Goal: Information Seeking & Learning: Learn about a topic

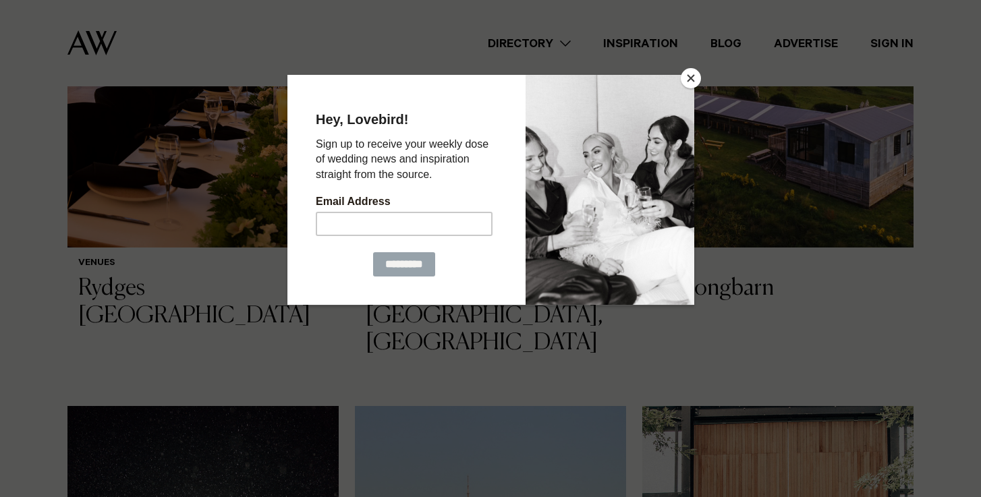
scroll to position [1079, 0]
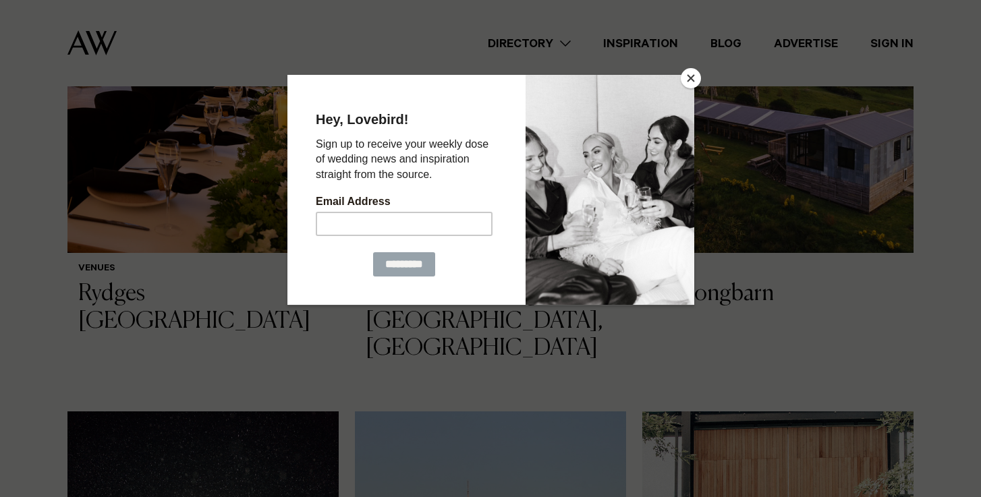
click at [689, 88] on div at bounding box center [609, 189] width 169 height 230
click at [689, 76] on button "Close" at bounding box center [691, 78] width 20 height 20
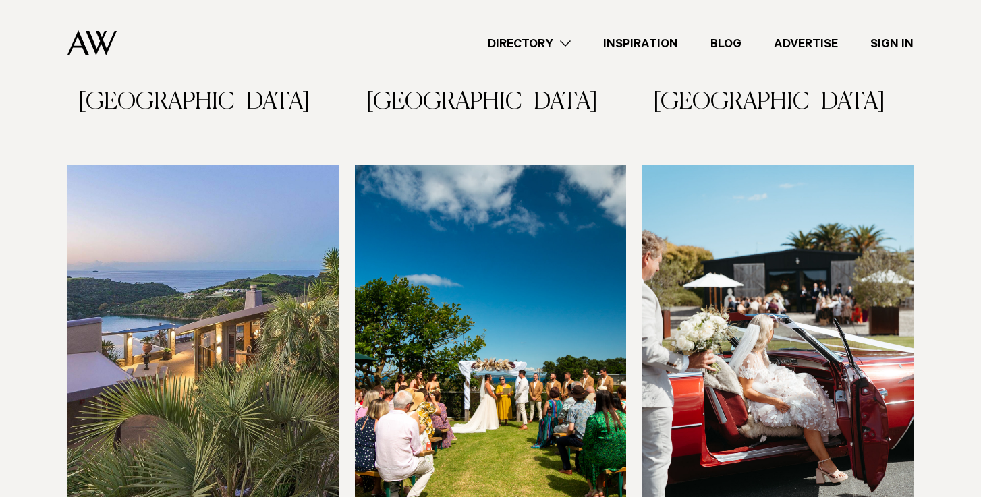
scroll to position [5409, 0]
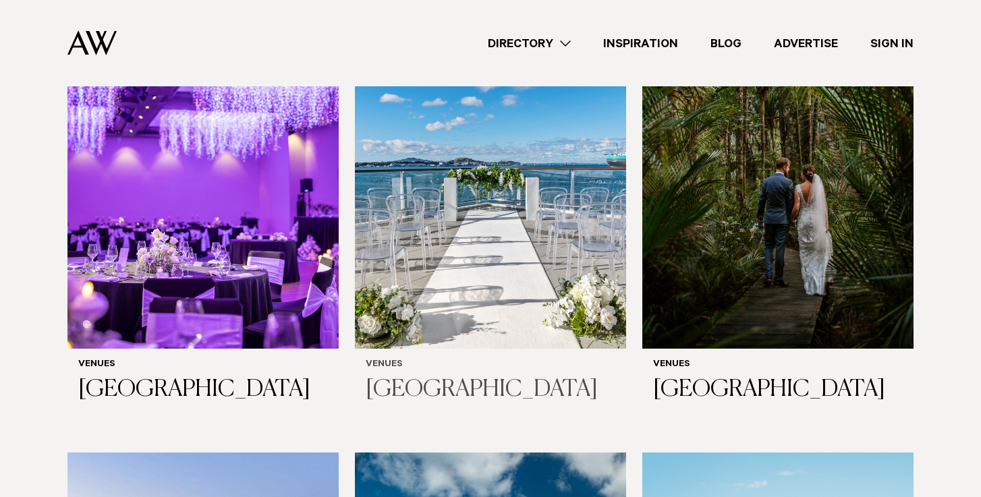
click at [477, 230] on img at bounding box center [490, 167] width 271 height 364
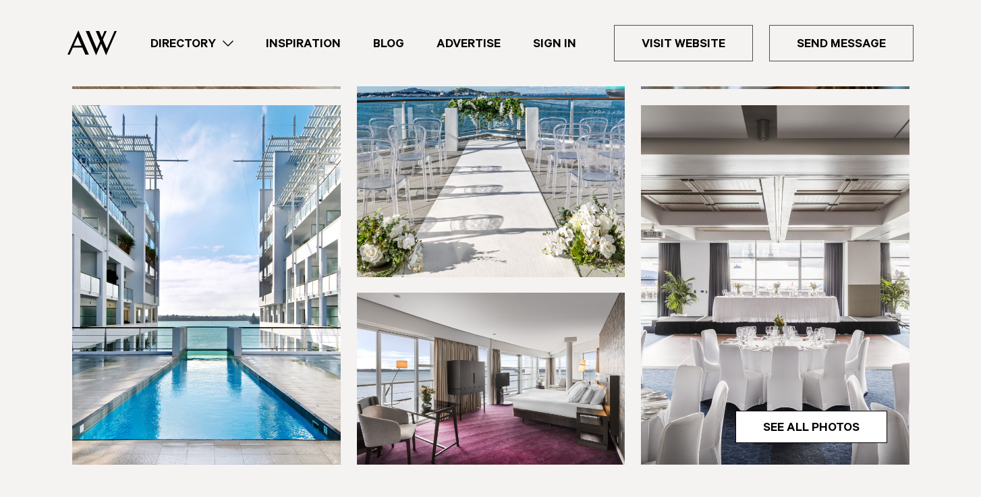
scroll to position [324, 0]
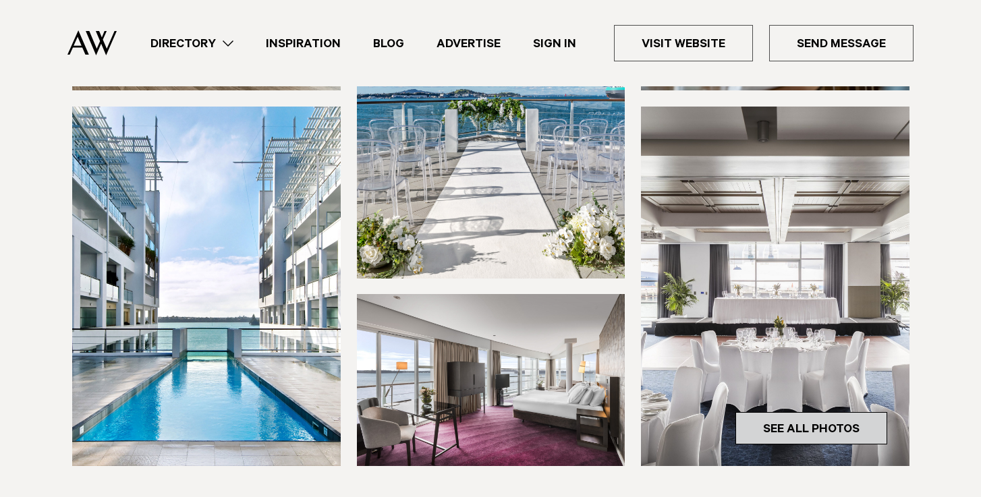
click at [803, 434] on link "See All Photos" at bounding box center [811, 428] width 152 height 32
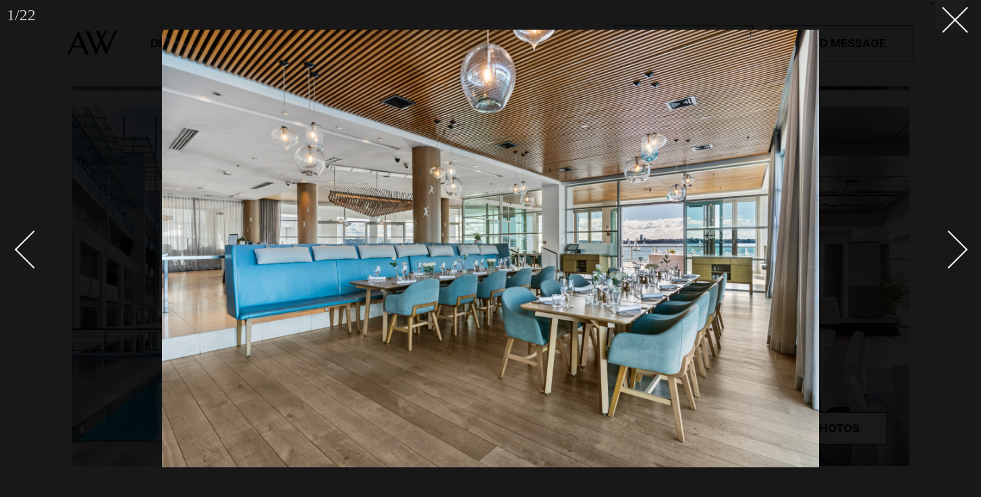
click at [965, 253] on div at bounding box center [490, 248] width 981 height 497
